Goal: Transaction & Acquisition: Download file/media

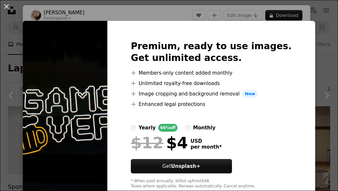
scroll to position [203, 0]
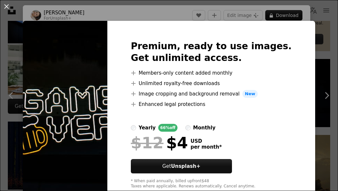
click at [63, 105] on img at bounding box center [65, 115] width 84 height 188
click at [141, 80] on div "Premium, ready to use images. Get unlimited access. A plus sign Members-only co…" at bounding box center [211, 115] width 208 height 188
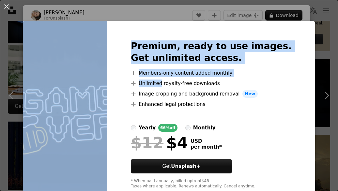
drag, startPoint x: 141, startPoint y: 80, endPoint x: 97, endPoint y: 80, distance: 43.3
click at [97, 80] on div "Premium, ready to use images. Get unlimited access. A plus sign Members-only co…" at bounding box center [169, 115] width 292 height 188
click at [97, 80] on img at bounding box center [65, 115] width 84 height 188
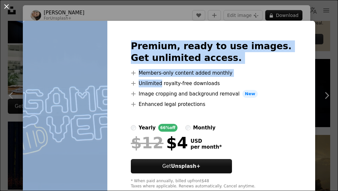
click at [5, 5] on button "An X shape" at bounding box center [7, 7] width 8 height 8
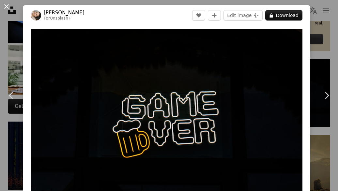
click at [7, 4] on button "An X shape" at bounding box center [7, 7] width 8 height 8
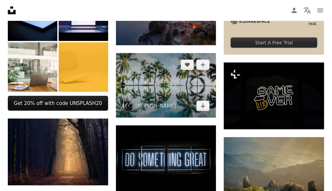
click at [168, 76] on img at bounding box center [166, 85] width 100 height 65
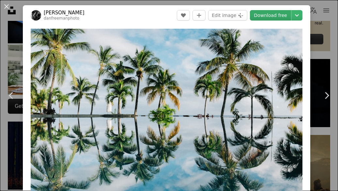
click at [270, 14] on link "Download free" at bounding box center [270, 15] width 41 height 10
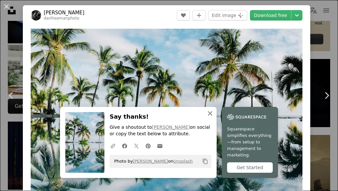
click at [208, 117] on icon "An X shape" at bounding box center [210, 113] width 8 height 8
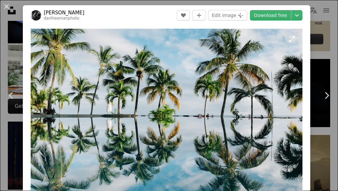
click at [194, 87] on img "Zoom in on this image" at bounding box center [166, 116] width 271 height 175
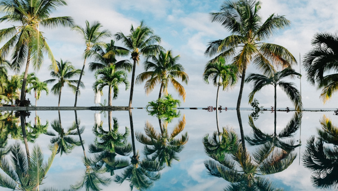
scroll to position [11, 0]
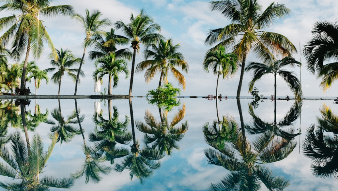
click at [237, 80] on img "Zoom out on this image" at bounding box center [169, 97] width 338 height 218
